Goal: Share content

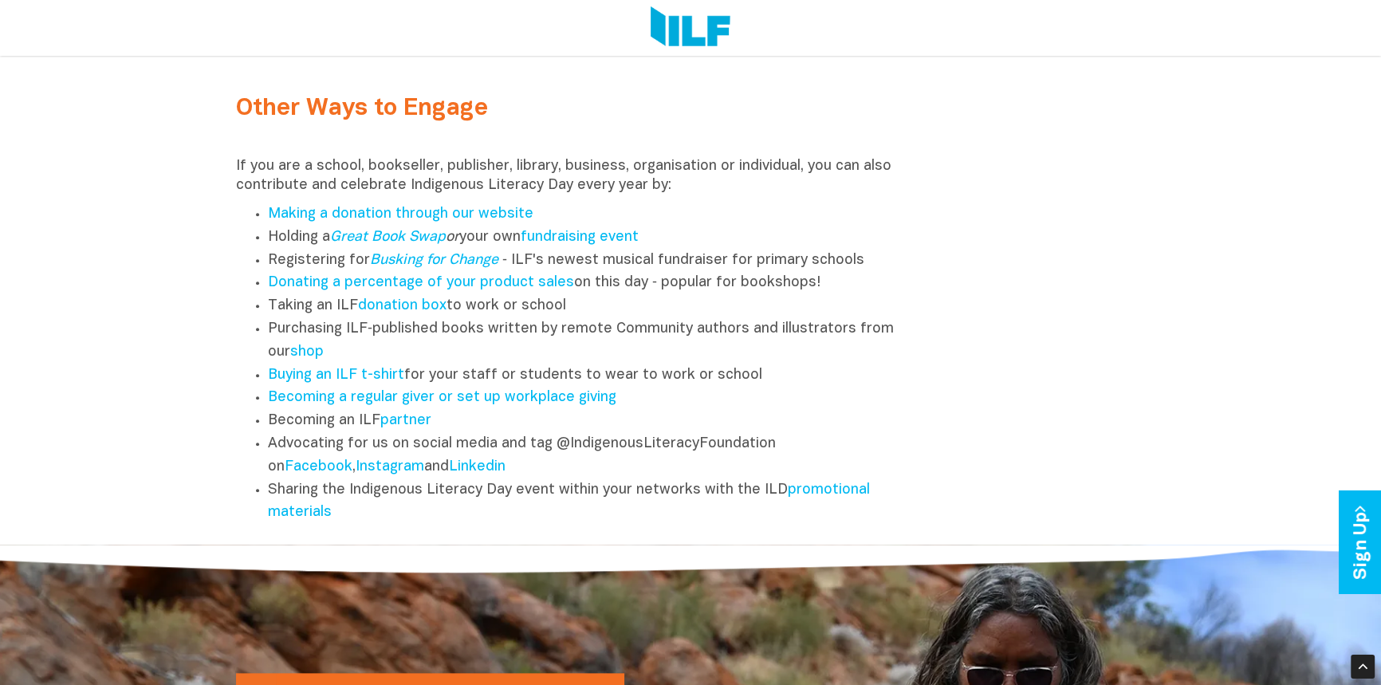
scroll to position [2030, 0]
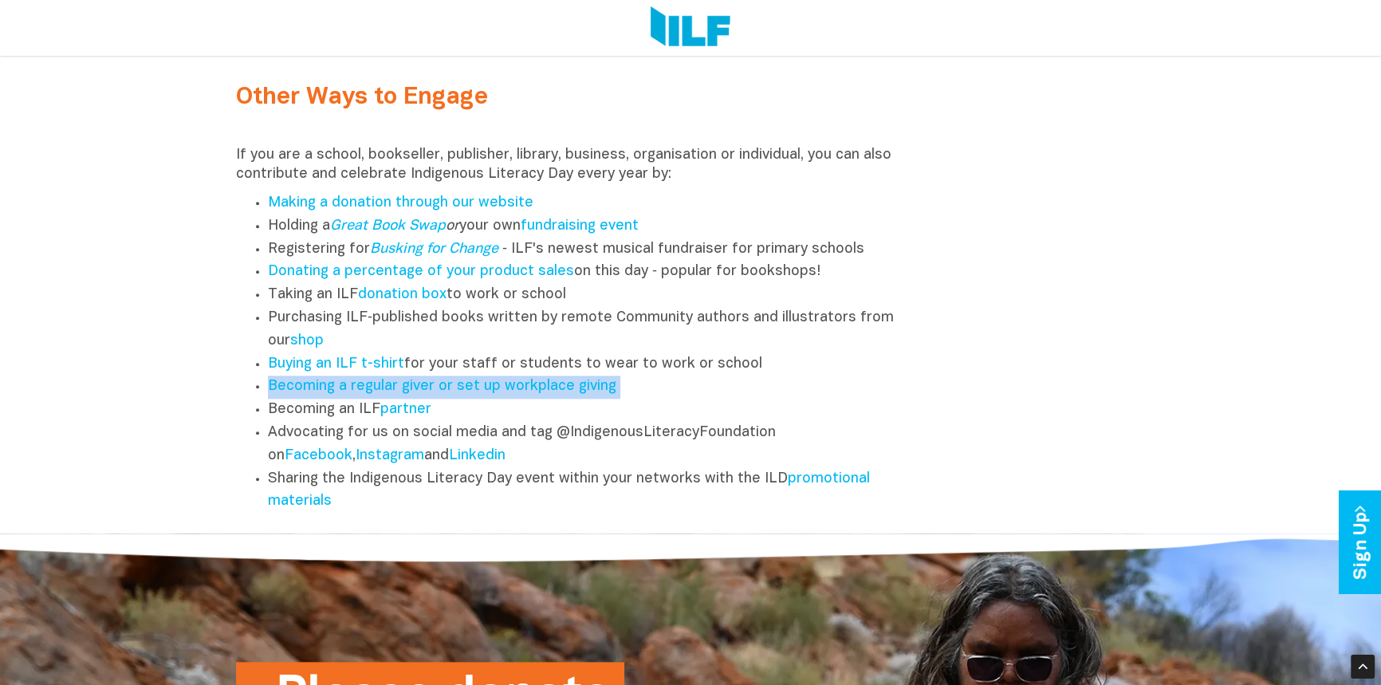
drag, startPoint x: 246, startPoint y: 406, endPoint x: 235, endPoint y: 412, distance: 12.9
click at [236, 412] on ul "Making a donation through our website Holding a Great Book Swap or your own fun…" at bounding box center [574, 352] width 676 height 321
drag, startPoint x: 259, startPoint y: 396, endPoint x: 229, endPoint y: 401, distance: 30.7
click at [230, 401] on div "Other Ways to Engage If you are a school, bookseller, publisher, library, busin…" at bounding box center [574, 287] width 700 height 469
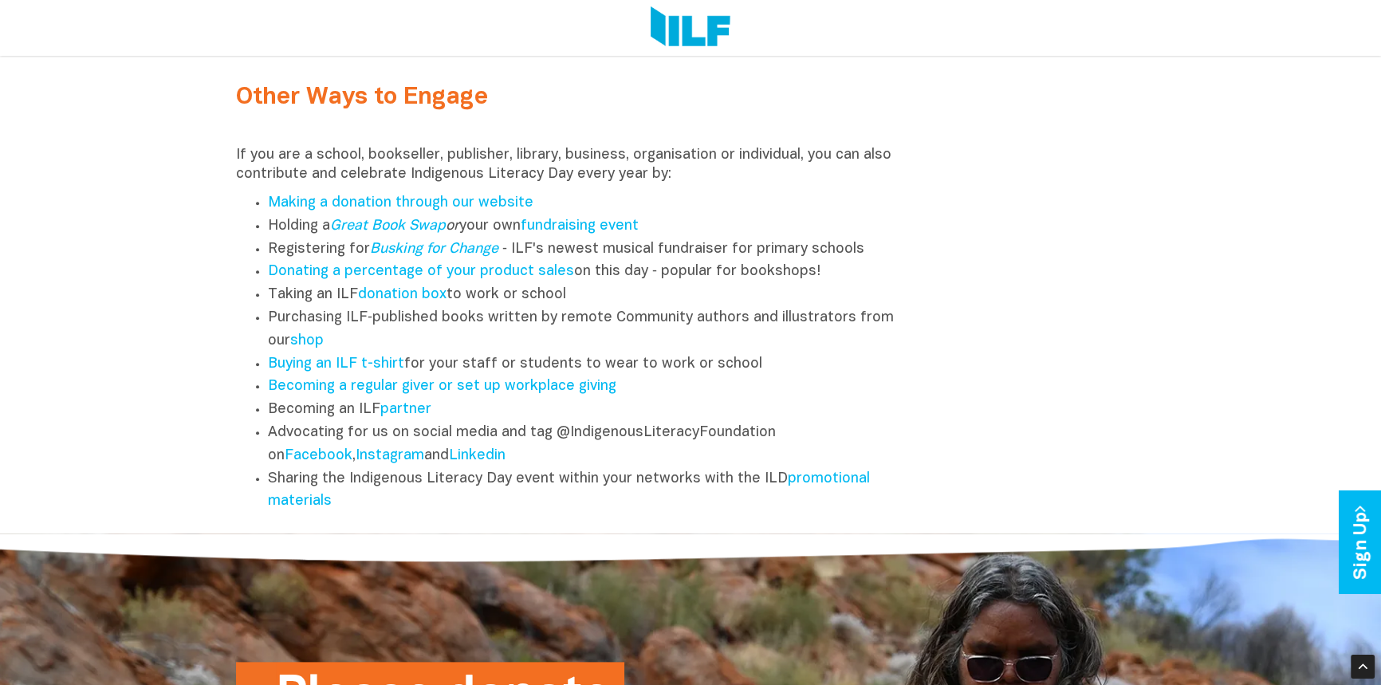
click at [227, 401] on div "Other Ways to Engage If you are a school, bookseller, publisher, library, busin…" at bounding box center [574, 287] width 700 height 469
click at [260, 486] on ul "Making a donation through our website Holding a Great Book Swap or your own fun…" at bounding box center [574, 352] width 676 height 321
click at [250, 488] on ul "Making a donation through our website Holding a Great Book Swap or your own fun…" at bounding box center [574, 352] width 676 height 321
click at [268, 449] on li "Advocating for us on social media and tag @IndigenousLiteracyFoundation on Face…" at bounding box center [590, 445] width 644 height 46
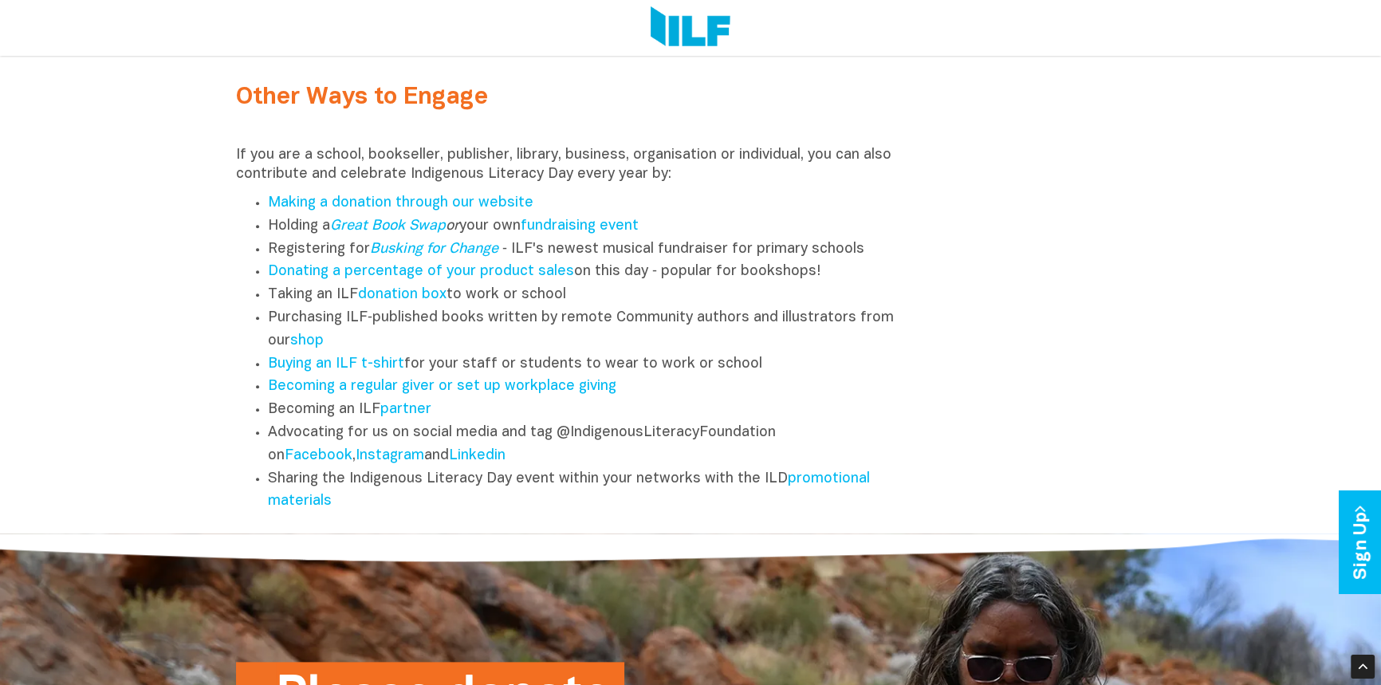
click at [268, 445] on li "Advocating for us on social media and tag @IndigenousLiteracyFoundation on Face…" at bounding box center [590, 445] width 644 height 46
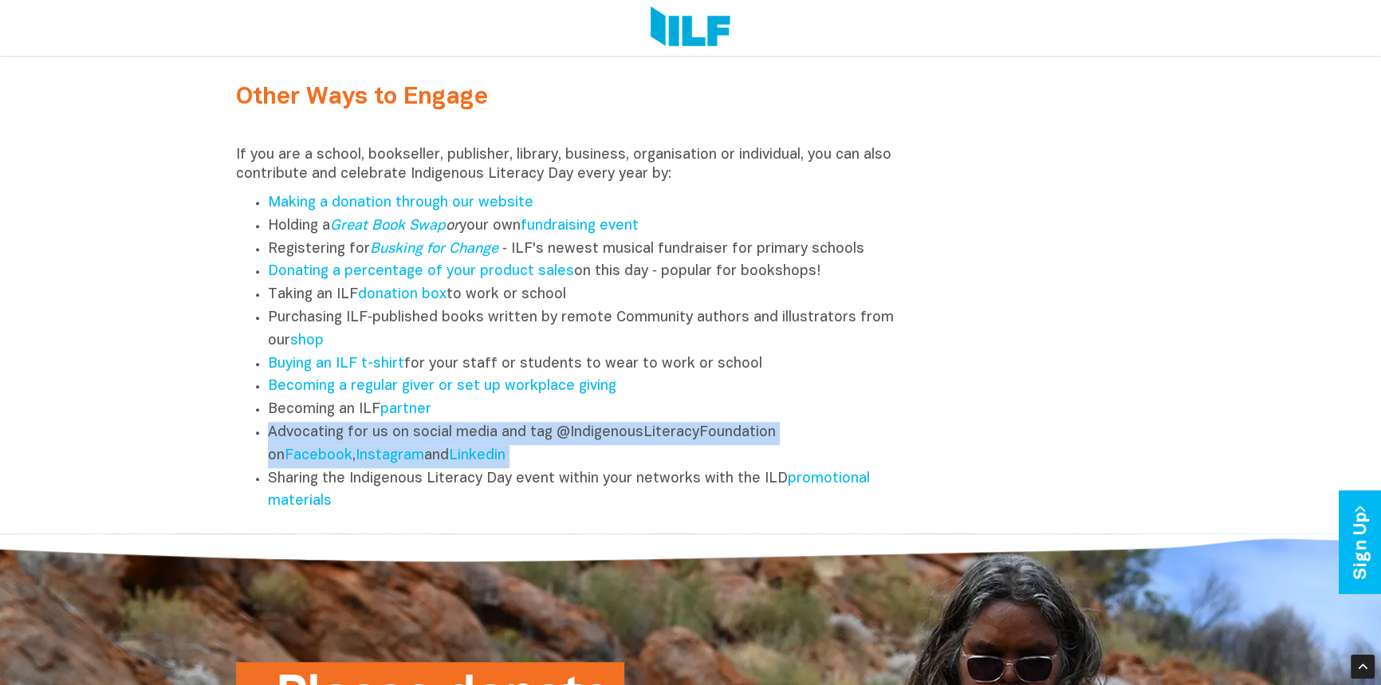
click at [268, 445] on li "Advocating for us on social media and tag @IndigenousLiteracyFoundation on Face…" at bounding box center [590, 445] width 644 height 46
click at [268, 436] on li "Advocating for us on social media and tag @IndigenousLiteracyFoundation on Face…" at bounding box center [590, 445] width 644 height 46
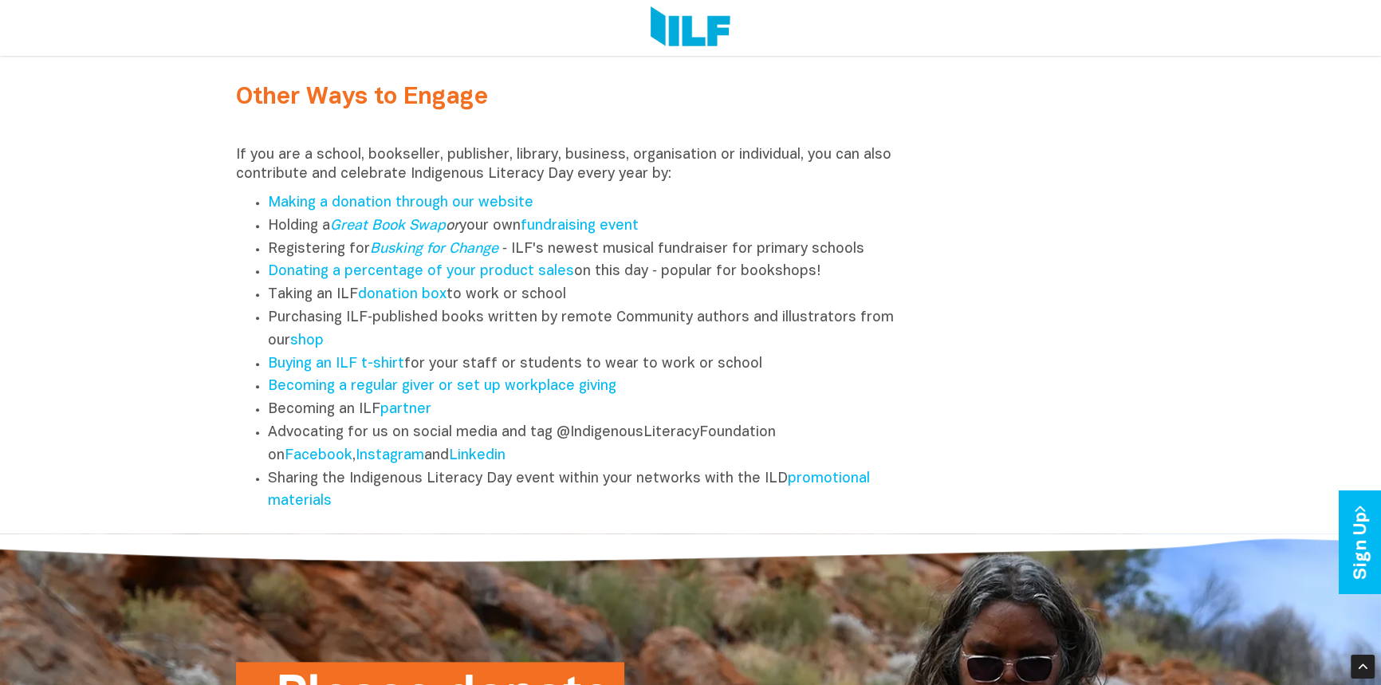
click at [268, 416] on li "Becoming an ILF partner" at bounding box center [590, 410] width 644 height 23
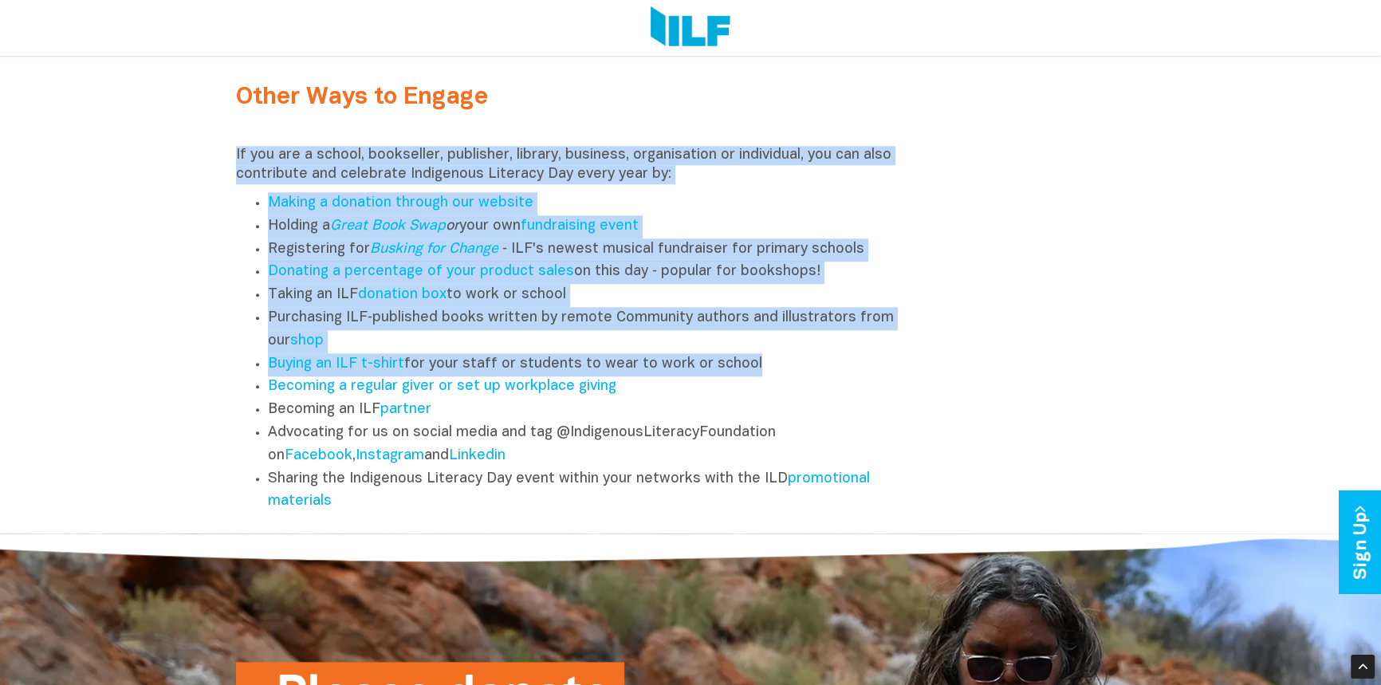
drag, startPoint x: 258, startPoint y: 396, endPoint x: 219, endPoint y: 168, distance: 230.8
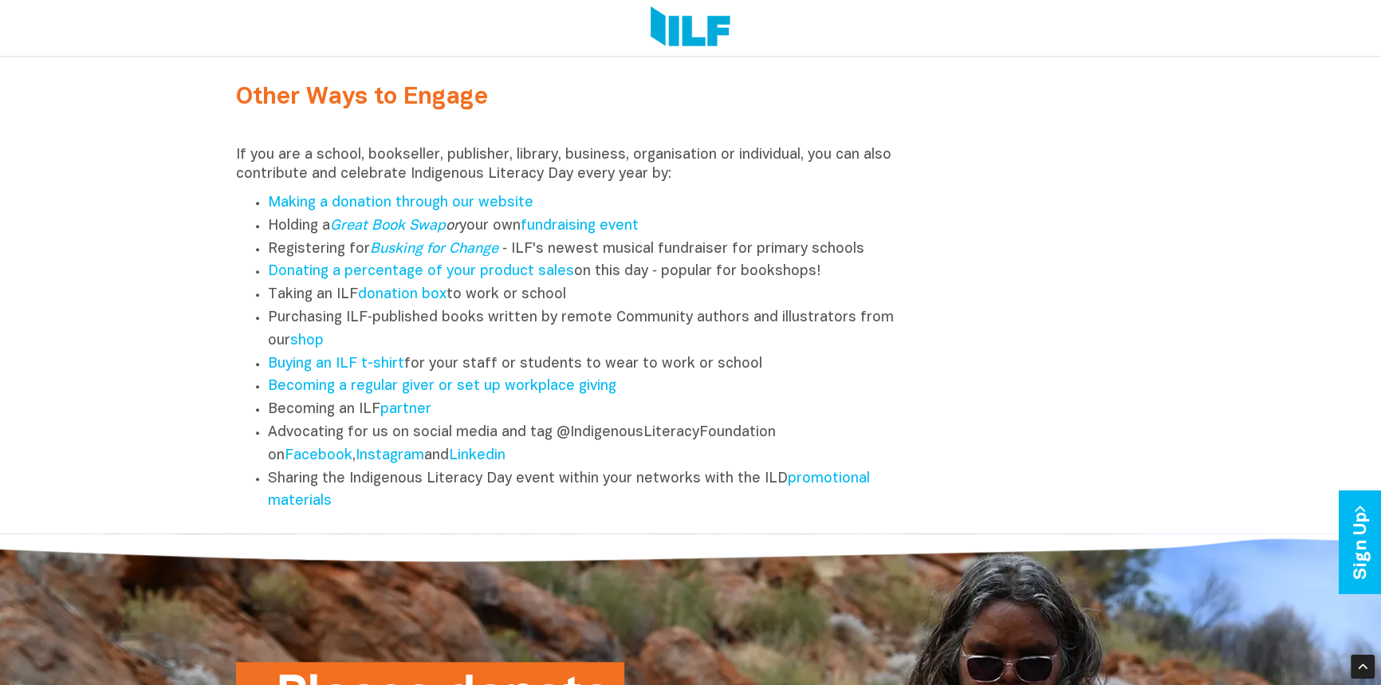
drag, startPoint x: 255, startPoint y: 214, endPoint x: 237, endPoint y: 199, distance: 23.8
click at [237, 199] on div "If you are a school, bookseller, publisher, library, business, organisation or …" at bounding box center [574, 330] width 676 height 368
click at [850, 478] on li "Sharing the Indigenous Literacy Day event within your networks with the ILD pro…" at bounding box center [590, 491] width 644 height 46
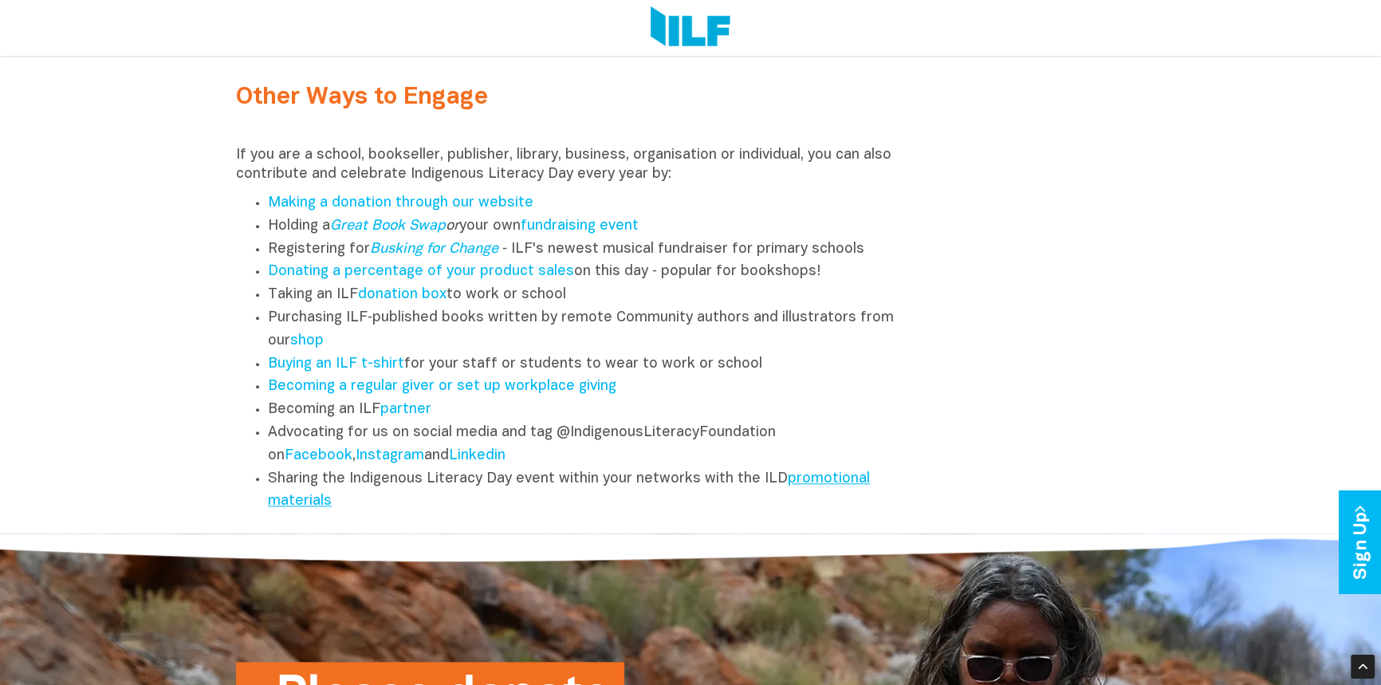
click at [846, 482] on link "promotional materials" at bounding box center [569, 490] width 602 height 37
